Goal: Task Accomplishment & Management: Use online tool/utility

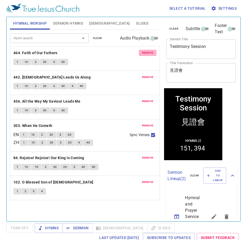
click at [142, 51] on span "remove" at bounding box center [148, 53] width 12 height 5
click at [142, 75] on span "remove" at bounding box center [148, 77] width 12 height 5
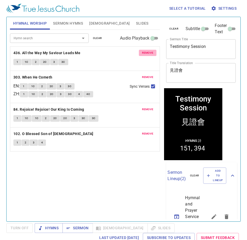
click at [142, 51] on span "remove" at bounding box center [148, 53] width 12 height 5
click at [142, 75] on span "remove" at bounding box center [148, 77] width 12 height 5
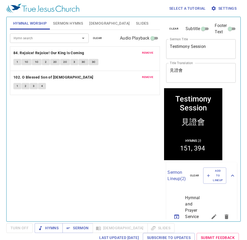
click at [142, 51] on span "remove" at bounding box center [148, 53] width 12 height 5
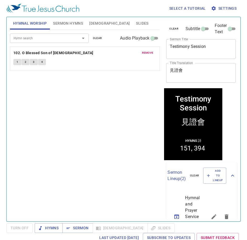
click at [142, 51] on span "remove" at bounding box center [148, 53] width 12 height 5
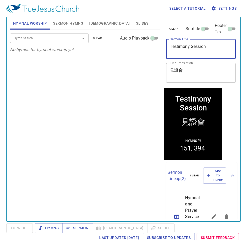
click at [188, 51] on textarea "Testimony Session" at bounding box center [201, 49] width 62 height 10
click at [206, 175] on icon "button" at bounding box center [208, 175] width 5 height 5
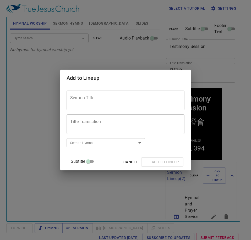
click at [88, 99] on textarea "Sermon Title" at bounding box center [125, 100] width 111 height 10
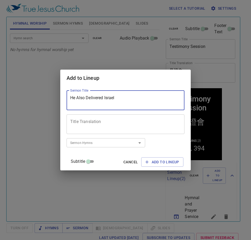
type textarea "He Also Delivered Israel"
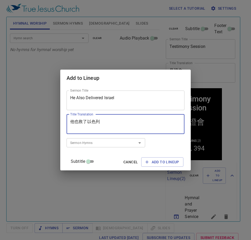
type textarea "他也救了以色列"
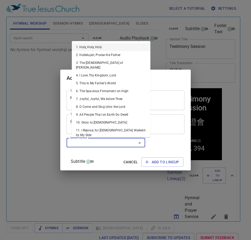
click at [116, 143] on input "Sermon Hymns" at bounding box center [98, 143] width 60 height 6
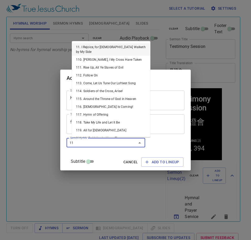
type input "119"
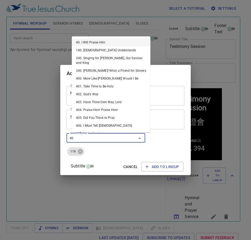
type input "409"
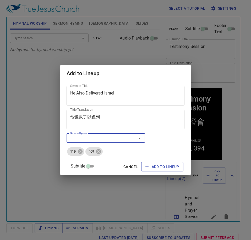
click at [151, 168] on span "Add to Lineup" at bounding box center [162, 167] width 34 height 7
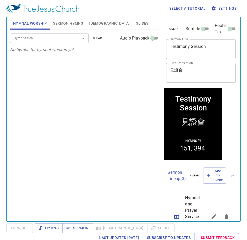
click at [182, 45] on textarea "Testimony Session" at bounding box center [201, 49] width 62 height 10
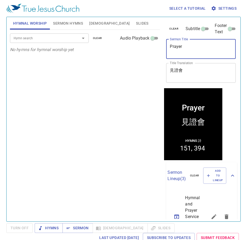
type textarea "Prayer"
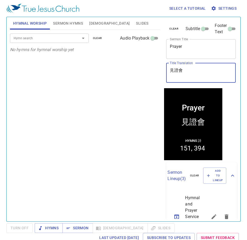
drag, startPoint x: 198, startPoint y: 70, endPoint x: 161, endPoint y: 67, distance: 36.8
click at [161, 67] on div "Hymnal Worship Sermon Hymns Bible Slides Hymn search Hymn search clear Audio Pl…" at bounding box center [123, 117] width 231 height 205
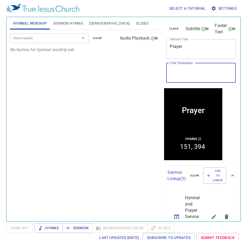
click at [73, 26] on span "Sermon Hymns" at bounding box center [68, 23] width 30 height 7
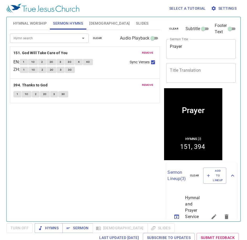
click at [148, 51] on span "remove" at bounding box center [148, 53] width 12 height 5
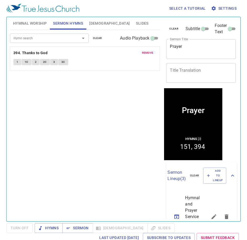
click at [148, 51] on span "remove" at bounding box center [148, 53] width 12 height 5
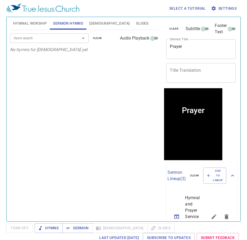
click at [116, 77] on div "Hymn search Hymn search clear Audio Playback No hymns for sermon yet" at bounding box center [85, 123] width 150 height 187
click at [23, 22] on span "Hymnal Worship" at bounding box center [30, 23] width 34 height 7
click at [61, 41] on input "Hymn search" at bounding box center [42, 38] width 60 height 6
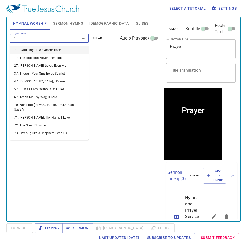
type input "73"
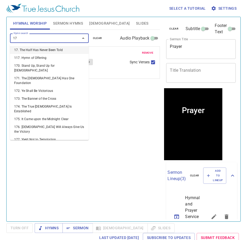
type input "179"
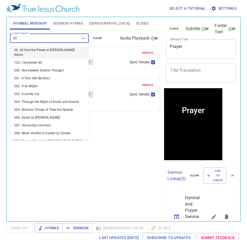
type input "205"
type input "206"
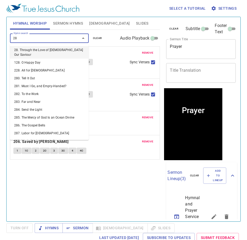
type input "284"
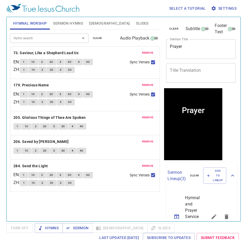
click at [112, 226] on div "Hymns Sermon Bible Slides" at bounding box center [105, 229] width 140 height 10
click at [108, 218] on div "Hymnal Worship Sermon Hymns Bible Slides Hymn search Hymn search clear Audio Pl…" at bounding box center [85, 117] width 154 height 205
click at [104, 229] on div "Hymns Sermon Bible Slides" at bounding box center [105, 229] width 140 height 10
click at [107, 215] on div "Hymn search Hymn search clear Audio Playback remove 73. Saviour, Like a Shepher…" at bounding box center [85, 123] width 150 height 187
click at [107, 213] on div "Hymn search Hymn search clear Audio Playback remove 73. Saviour, Like a Shepher…" at bounding box center [85, 123] width 150 height 187
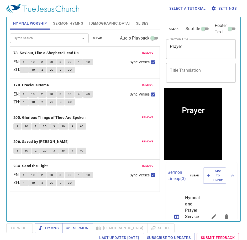
click at [80, 203] on div "Hymn search Hymn search clear Audio Playback remove 73. Saviour, Like a Shepher…" at bounding box center [85, 123] width 150 height 187
click at [100, 8] on div "Select a tutorial Settings" at bounding box center [122, 8] width 232 height 17
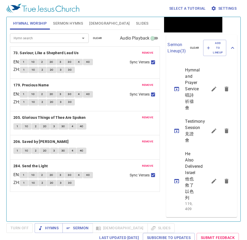
scroll to position [146, 0]
click at [61, 22] on span "Sermon Hymns" at bounding box center [68, 23] width 30 height 7
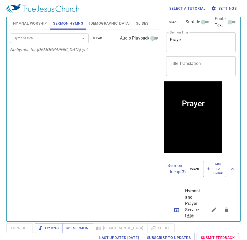
scroll to position [0, 0]
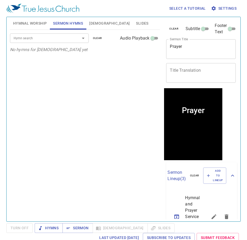
click at [75, 114] on div "Hymn search Hymn search clear Audio Playback No hymns for sermon yet" at bounding box center [85, 123] width 150 height 187
click at [53, 102] on div "Hymn search Hymn search clear Audio Playback No hymns for sermon yet" at bounding box center [85, 123] width 150 height 187
click at [49, 101] on div "Hymn search Hymn search clear Audio Playback No hymns for sermon yet" at bounding box center [85, 123] width 150 height 187
click at [88, 25] on button "[DEMOGRAPHIC_DATA]" at bounding box center [109, 23] width 47 height 13
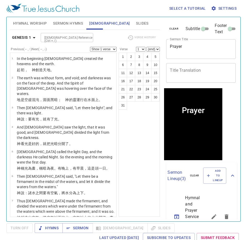
click at [31, 22] on span "Hymnal Worship" at bounding box center [30, 23] width 34 height 7
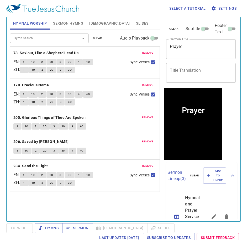
click at [62, 24] on span "Sermon Hymns" at bounding box center [68, 23] width 30 height 7
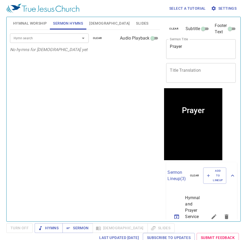
click at [103, 124] on div "Hymn search Hymn search clear Audio Playback No hymns for sermon yet" at bounding box center [85, 123] width 150 height 187
click at [96, 105] on div "Hymn search Hymn search clear Audio Playback No hymns for sermon yet" at bounding box center [85, 123] width 150 height 187
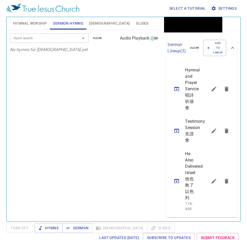
scroll to position [173, 0]
click at [93, 23] on span "[DEMOGRAPHIC_DATA]" at bounding box center [109, 23] width 40 height 7
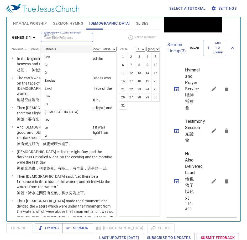
click at [67, 36] on input "[DEMOGRAPHIC_DATA] Reference (Ctrl + /)" at bounding box center [62, 38] width 41 height 6
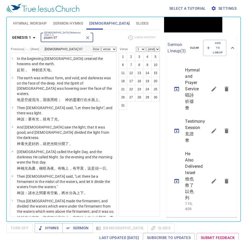
type input "psalm 97"
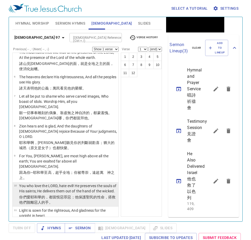
scroll to position [99, 0]
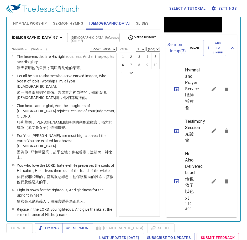
click at [149, 159] on div "1 2 3 4 5 6 7 8 9 10 11 12" at bounding box center [138, 135] width 41 height 164
click at [141, 151] on div "1 2 3 4 5 6 7 8 9 10 11 12" at bounding box center [138, 135] width 41 height 164
click at [210, 178] on icon "sermon lineup list" at bounding box center [213, 181] width 6 height 6
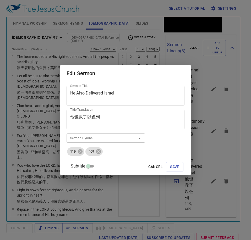
click at [106, 96] on textarea "He Also Delivered Israel" at bounding box center [125, 96] width 111 height 10
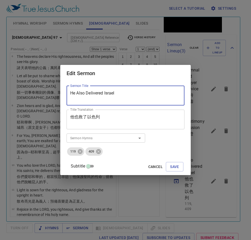
click at [106, 96] on textarea "He Also Delivered Israel" at bounding box center [125, 96] width 111 height 10
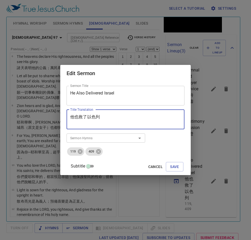
drag, startPoint x: 107, startPoint y: 119, endPoint x: 70, endPoint y: 117, distance: 37.8
click at [70, 117] on div "Sermon Title He Also Delivered Israel Sermon Title Title Translation 他也救了以色列 Ti…" at bounding box center [125, 129] width 131 height 94
click at [115, 116] on textarea "他也救了以色列" at bounding box center [125, 120] width 111 height 10
click at [143, 184] on div "Edit Sermon Sermon Title He Also Delivered Israel Sermon Title Title Translatio…" at bounding box center [125, 120] width 251 height 240
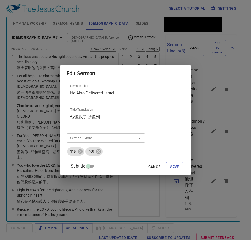
click at [170, 165] on span "Save" at bounding box center [174, 167] width 9 height 7
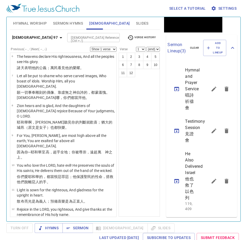
click at [210, 178] on icon "sermon lineup list" at bounding box center [213, 181] width 6 height 6
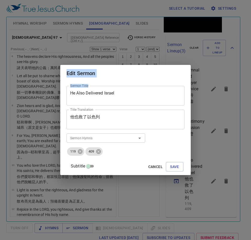
drag, startPoint x: 121, startPoint y: 89, endPoint x: 49, endPoint y: 88, distance: 71.8
click at [49, 88] on div "Edit Sermon Sermon Title He Also Delivered Israel Sermon Title Title Translatio…" at bounding box center [125, 120] width 251 height 240
click at [113, 97] on textarea "He Also Delivered Israel" at bounding box center [125, 96] width 111 height 10
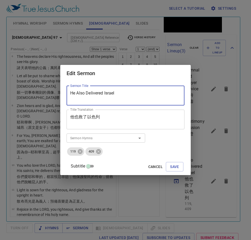
click at [113, 97] on textarea "He Also Delivered Israel" at bounding box center [125, 96] width 111 height 10
paste textarea "The [GEOGRAPHIC_DATA]"
type textarea "The [GEOGRAPHIC_DATA]"
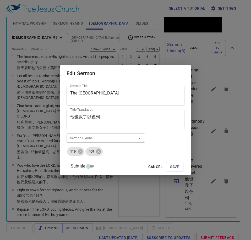
drag, startPoint x: 110, startPoint y: 114, endPoint x: 112, endPoint y: 116, distance: 2.8
click at [110, 114] on div "他也救了以色列 Title Translation" at bounding box center [126, 120] width 118 height 20
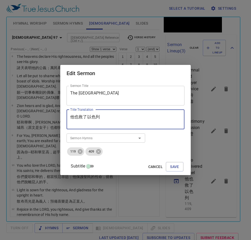
drag, startPoint x: 114, startPoint y: 117, endPoint x: 53, endPoint y: 115, distance: 60.9
click at [53, 115] on div "Edit Sermon Sermon Title The Holy City Sermon Title Title Translation 他也救了以色列 T…" at bounding box center [125, 120] width 251 height 240
paste textarea "[DEMOGRAPHIC_DATA]"
type textarea "[DEMOGRAPHIC_DATA]"
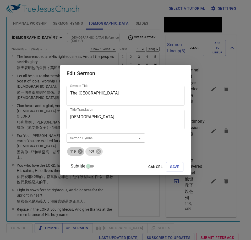
click at [83, 153] on icon at bounding box center [80, 151] width 5 height 5
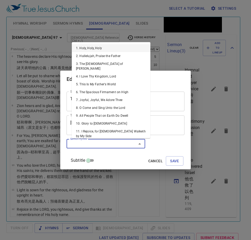
drag, startPoint x: 87, startPoint y: 145, endPoint x: 93, endPoint y: 150, distance: 7.5
click at [87, 145] on input "Sermon Hymns" at bounding box center [98, 144] width 60 height 6
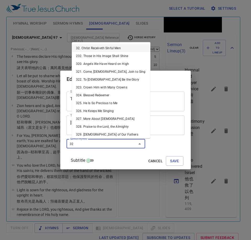
type input "320"
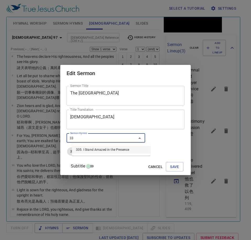
type input "335"
click at [170, 170] on span "Save" at bounding box center [174, 167] width 9 height 7
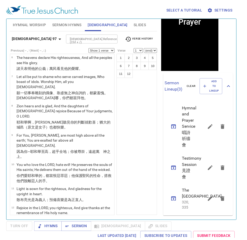
scroll to position [135, 0]
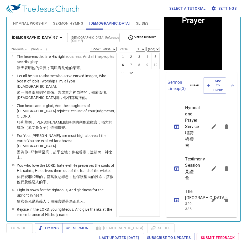
click at [149, 100] on div "1 2 3 4 5 6 7 8 9 10 11 12" at bounding box center [138, 135] width 41 height 164
click at [139, 137] on div "1 2 3 4 5 6 7 8 9 10 11 12" at bounding box center [138, 135] width 41 height 164
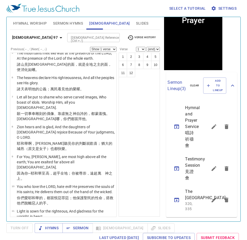
scroll to position [99, 0]
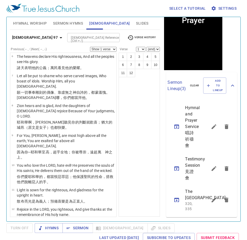
click at [141, 149] on div "1 2 3 4 5 6 7 8 9 10 11 12" at bounding box center [138, 135] width 41 height 164
click at [138, 154] on div "1 2 3 4 5 6 7 8 9 10 11 12" at bounding box center [138, 135] width 41 height 164
click at [130, 173] on div "1 2 3 4 5 6 7 8 9 10 11 12" at bounding box center [138, 135] width 41 height 164
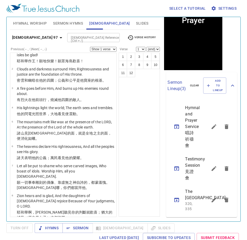
scroll to position [0, 0]
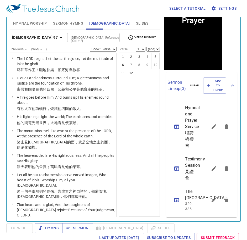
click at [40, 20] on span "Hymnal Worship" at bounding box center [30, 23] width 34 height 7
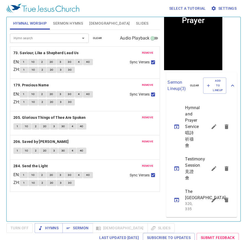
click at [109, 201] on div "Hymn search Hymn search clear Audio Playback remove 73. Saviour, Like a Shepher…" at bounding box center [85, 123] width 150 height 187
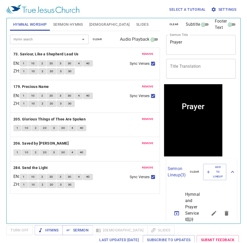
scroll to position [1, 0]
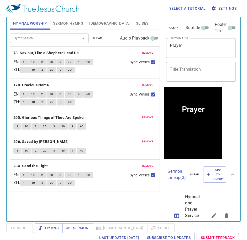
click at [76, 199] on div "Hymn search Hymn search clear Audio Playback remove 73. Saviour, Like a Shepher…" at bounding box center [85, 123] width 150 height 187
click at [101, 227] on div "Hymns Sermon Bible Slides" at bounding box center [105, 229] width 140 height 10
click at [115, 216] on div "Hymn search Hymn search clear Audio Playback remove 73. Saviour, Like a Shepher…" at bounding box center [85, 123] width 150 height 187
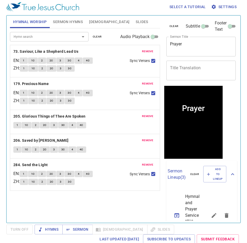
scroll to position [2, 0]
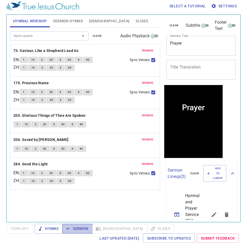
click at [80, 227] on span "Sermon" at bounding box center [78, 228] width 22 height 7
click at [97, 202] on div "Hymn search Hymn search clear Audio Playback remove 73. Saviour, Like a Shepher…" at bounding box center [85, 123] width 150 height 190
click at [104, 200] on div "Hymn search Hymn search clear Audio Playback remove 73. Saviour, Like a Shepher…" at bounding box center [85, 123] width 150 height 190
click at [53, 229] on span "Hymns" at bounding box center [49, 228] width 20 height 7
click at [91, 201] on div "Hymn search Hymn search clear Audio Playback remove 73. Saviour, Like a Shepher…" at bounding box center [85, 123] width 150 height 190
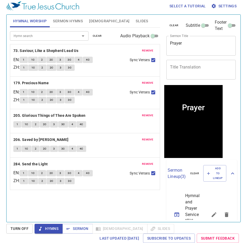
click at [100, 209] on div "Hymn search Hymn search clear Audio Playback remove 73. Saviour, Like a Shepher…" at bounding box center [85, 123] width 150 height 190
click at [117, 210] on div "Hymn search Hymn search clear Audio Playback remove 73. Saviour, Like a Shepher…" at bounding box center [85, 123] width 150 height 190
click at [72, 203] on div "Hymn search Hymn search clear Audio Playback remove 73. Saviour, Like a Shepher…" at bounding box center [85, 123] width 150 height 190
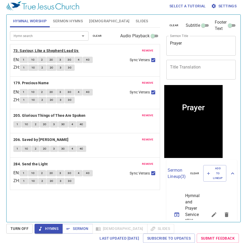
click at [45, 51] on b "73. Saviour, Like a Shepherd Lead Us" at bounding box center [45, 50] width 65 height 7
click at [57, 206] on div "Hymn search Hymn search clear Audio Playback remove 73. Saviour, Like a Shepher…" at bounding box center [85, 123] width 150 height 190
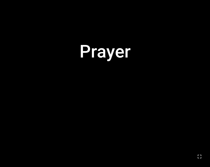
drag, startPoint x: 202, startPoint y: 158, endPoint x: 223, endPoint y: 236, distance: 81.0
click at [202, 158] on icon "button" at bounding box center [199, 157] width 6 height 6
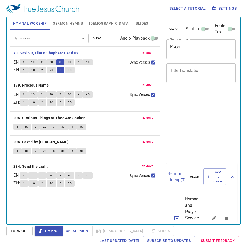
scroll to position [2, 0]
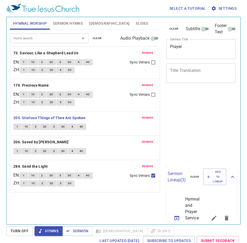
scroll to position [2, 0]
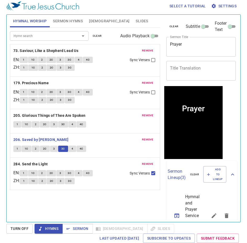
scroll to position [1, 0]
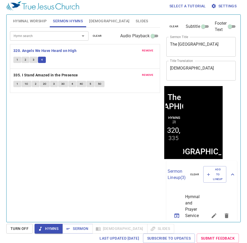
scroll to position [56, 0]
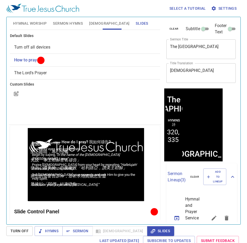
scroll to position [2, 0]
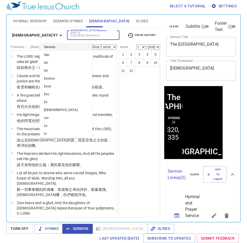
scroll to position [56, 0]
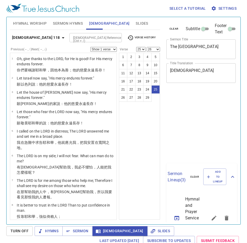
select select "25"
select select "26"
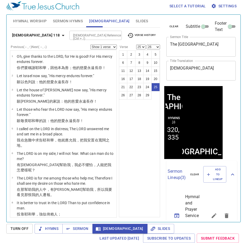
scroll to position [56, 0]
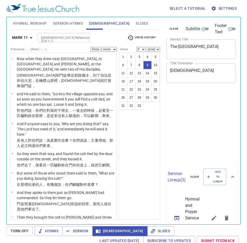
select select "9"
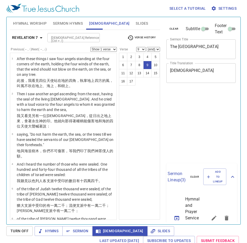
select select "9"
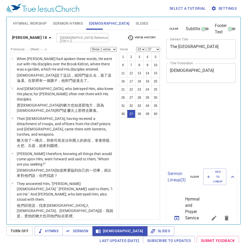
select select "33"
select select "37"
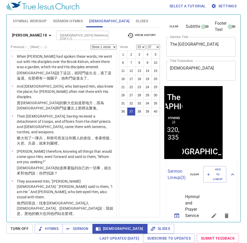
scroll to position [56, 0]
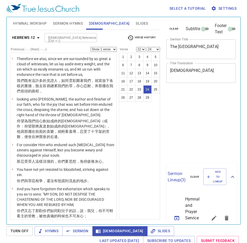
select select "22"
select select "24"
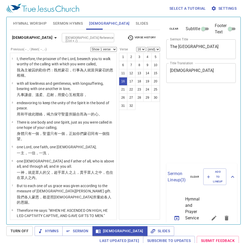
select select "16"
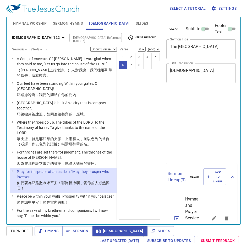
select select "6"
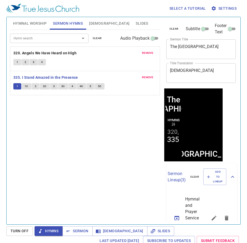
scroll to position [56, 0]
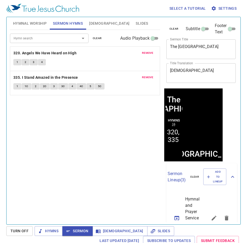
click at [78, 142] on div "Hymn search Hymn search clear Audio Playback remove 320. Angels We Have Heard o…" at bounding box center [85, 125] width 150 height 190
